Goal: Task Accomplishment & Management: Use online tool/utility

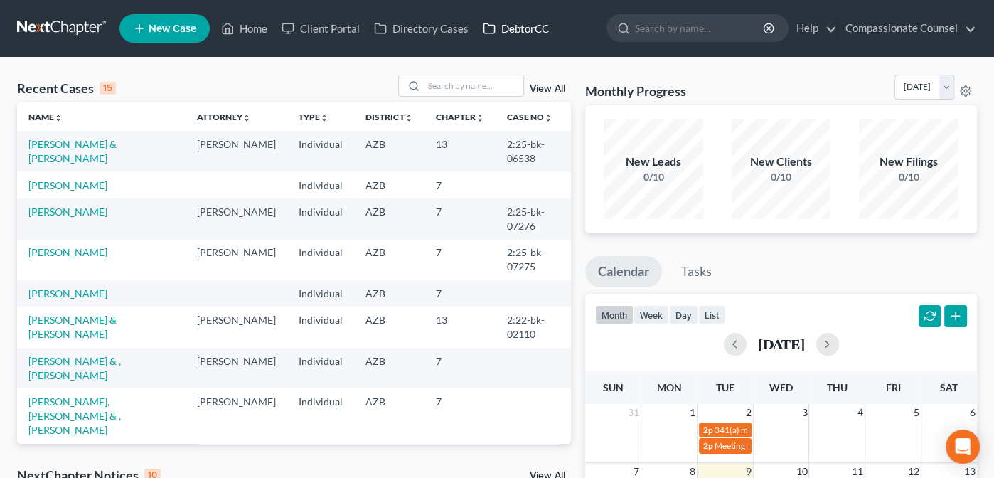
click at [519, 28] on link "DebtorCC" at bounding box center [516, 29] width 80 height 26
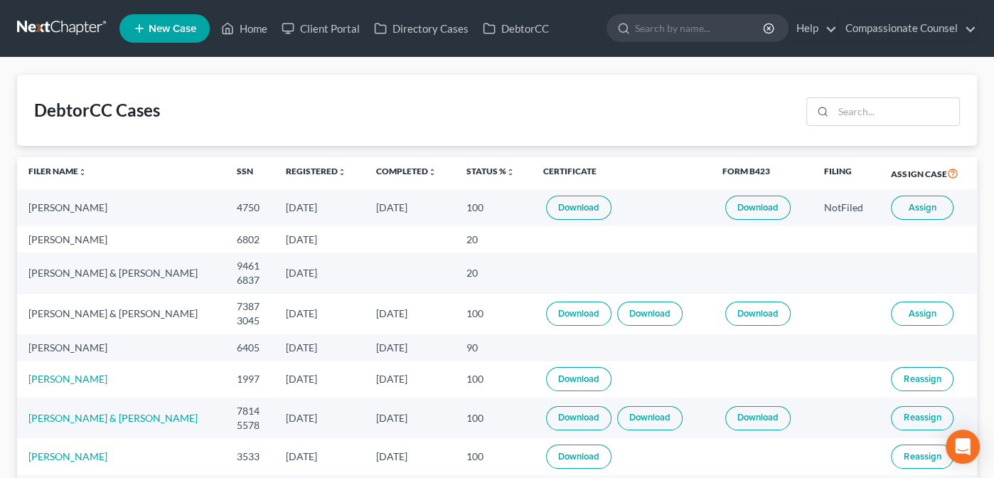
click at [922, 311] on span "Assign" at bounding box center [923, 313] width 28 height 11
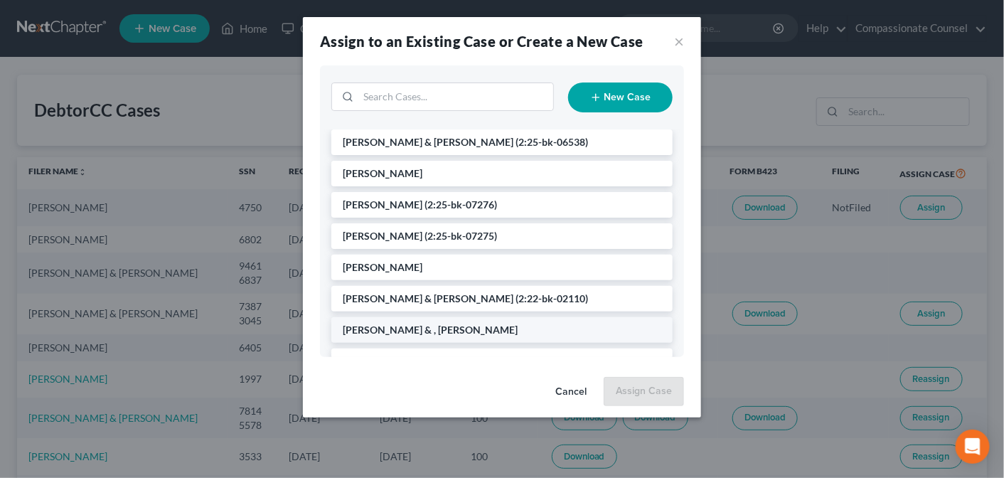
click at [444, 330] on span "[PERSON_NAME] & , [PERSON_NAME]" at bounding box center [430, 330] width 175 height 12
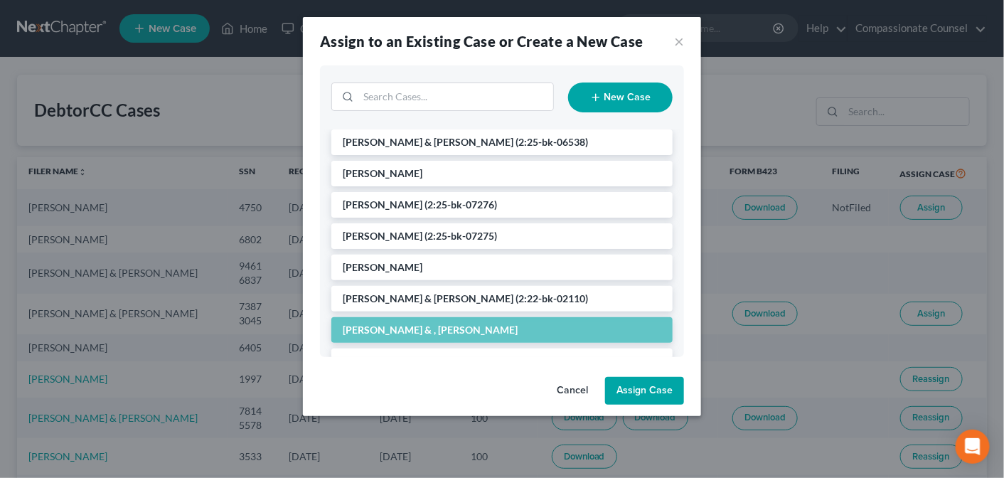
click at [651, 384] on button "Assign Case" at bounding box center [644, 391] width 79 height 28
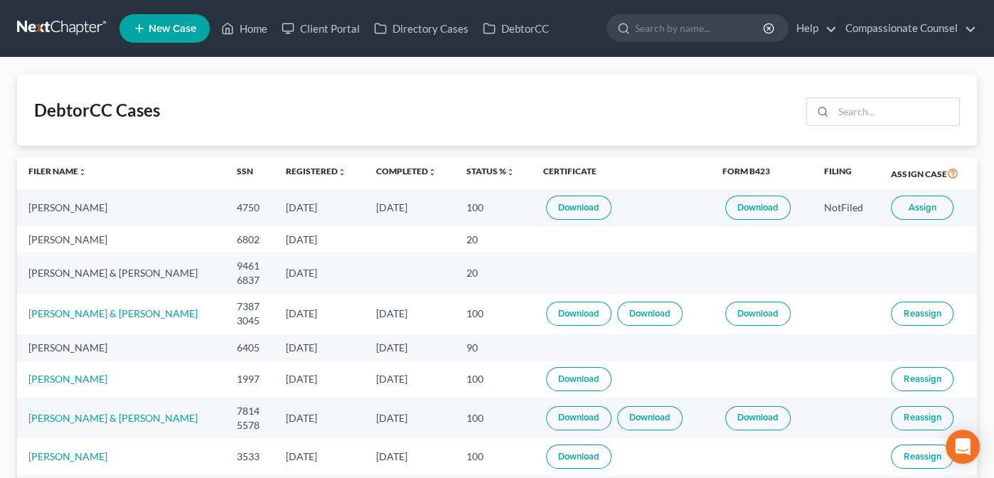
click at [922, 203] on span "Assign" at bounding box center [923, 207] width 28 height 11
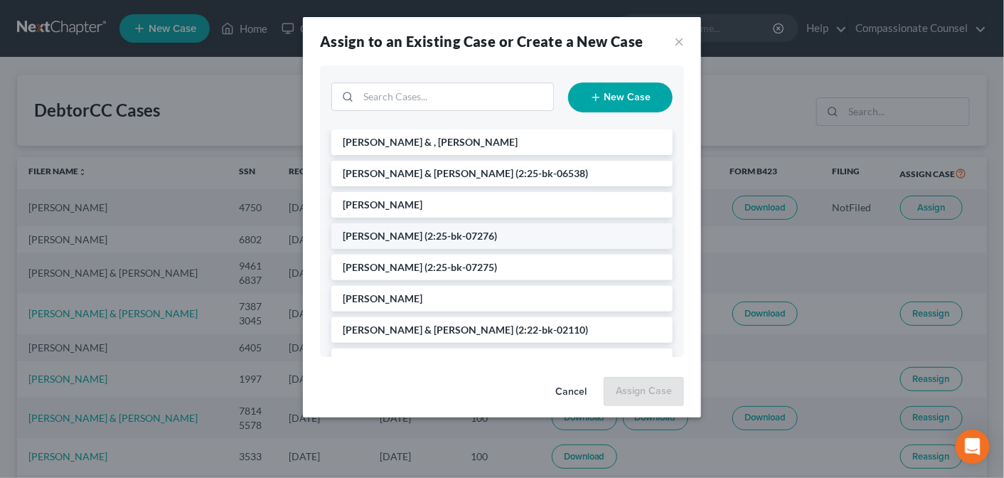
click at [446, 234] on span "(2:25-bk-07276)" at bounding box center [461, 236] width 73 height 12
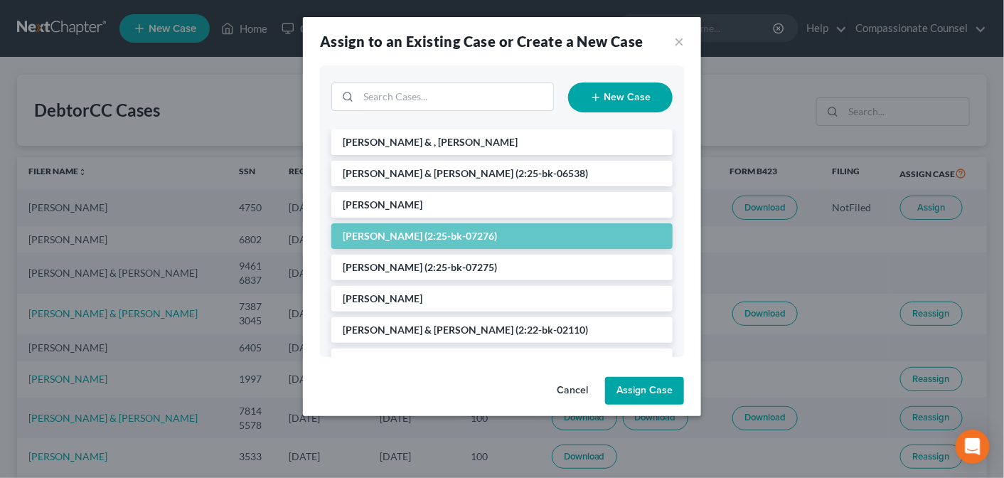
click at [642, 383] on button "Assign Case" at bounding box center [644, 391] width 79 height 28
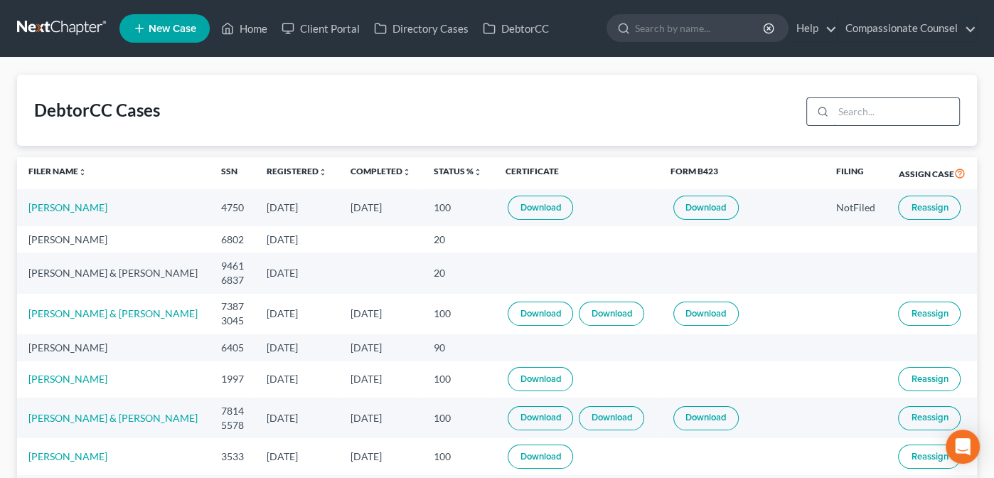
click at [844, 112] on input "search" at bounding box center [897, 111] width 126 height 27
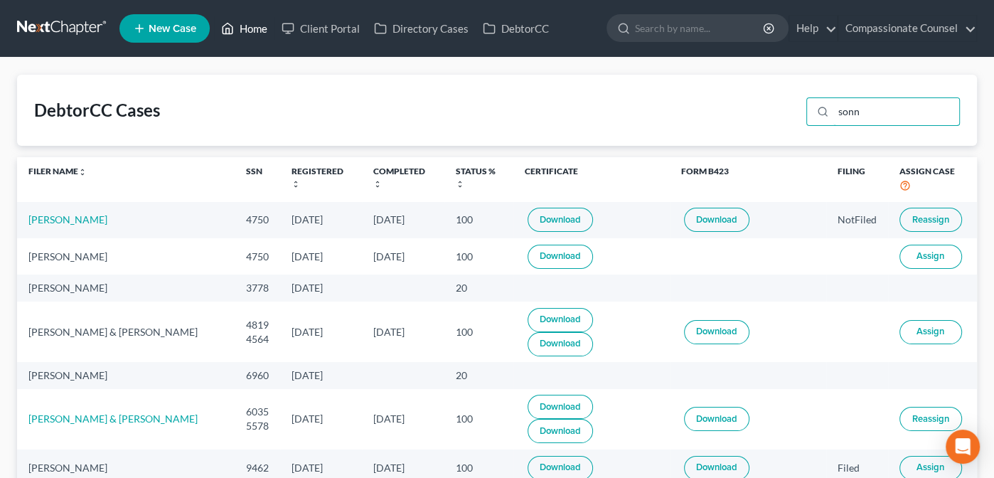
type input "sonn"
click at [253, 25] on link "Home" at bounding box center [244, 29] width 60 height 26
